Goal: Information Seeking & Learning: Learn about a topic

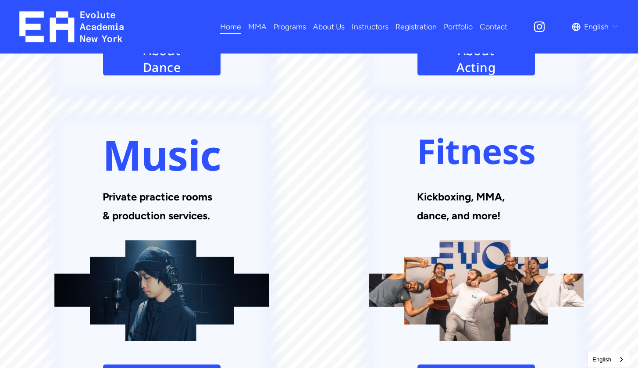
scroll to position [1223, 0]
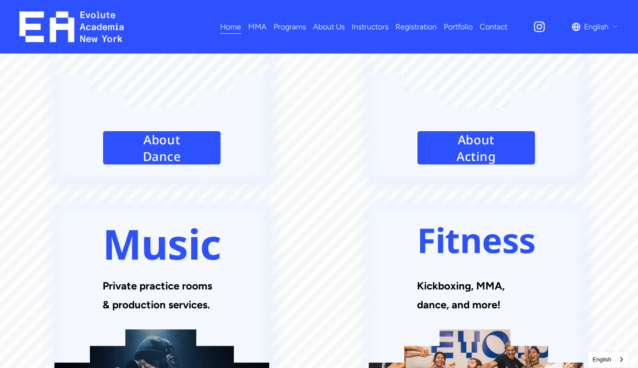
click at [482, 276] on div "Kickboxing, MMA, dance, and more!" at bounding box center [476, 300] width 118 height 48
drag, startPoint x: 0, startPoint y: 0, endPoint x: 449, endPoint y: 103, distance: 460.4
click at [449, 279] on strong "Kickboxing, MMA, dance, and more!" at bounding box center [462, 295] width 90 height 32
drag, startPoint x: 449, startPoint y: 103, endPoint x: 474, endPoint y: 312, distance: 211.0
click at [474, 312] on div at bounding box center [476, 355] width 215 height 299
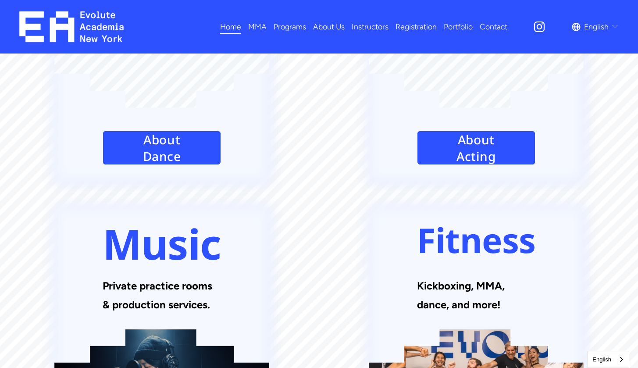
click at [475, 310] on div at bounding box center [476, 355] width 215 height 299
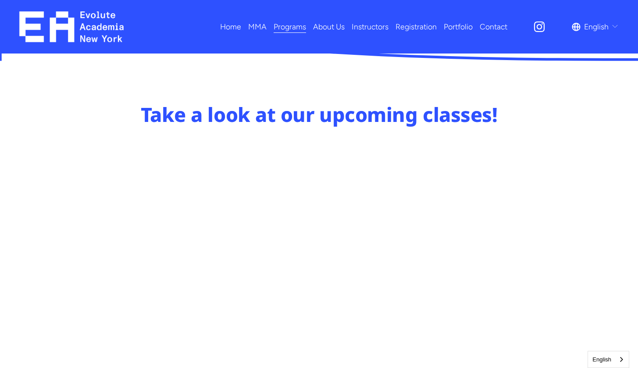
scroll to position [391, 0]
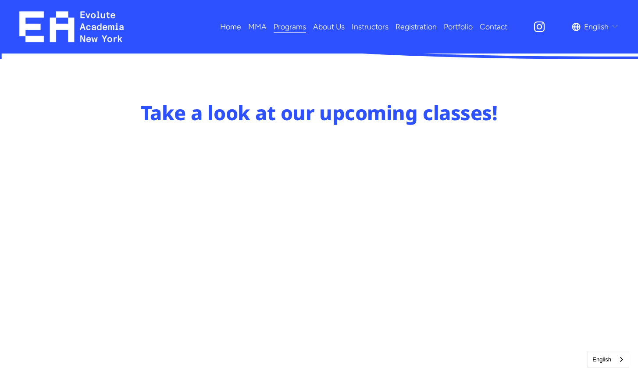
click at [316, 31] on link "About Us" at bounding box center [329, 26] width 32 height 15
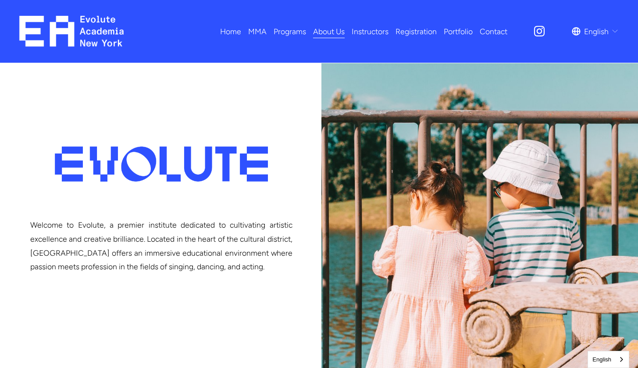
click at [0, 0] on span "Adults MMA" at bounding box center [0, 0] width 0 height 0
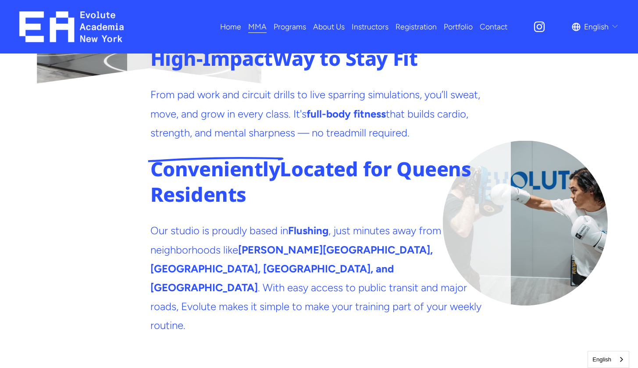
scroll to position [1951, 0]
